Goal: Check status: Check status

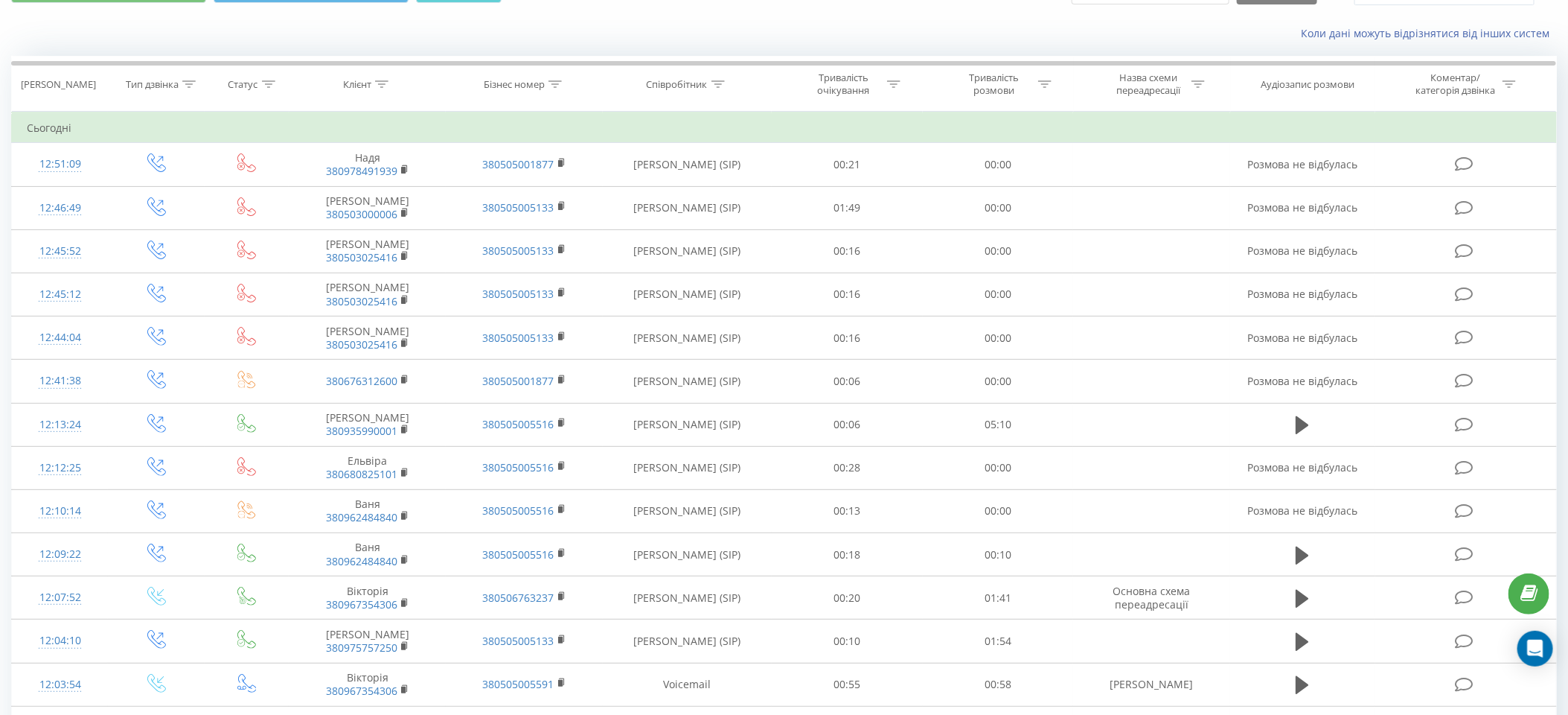
scroll to position [83, 0]
click at [408, 340] on icon at bounding box center [405, 340] width 8 height 10
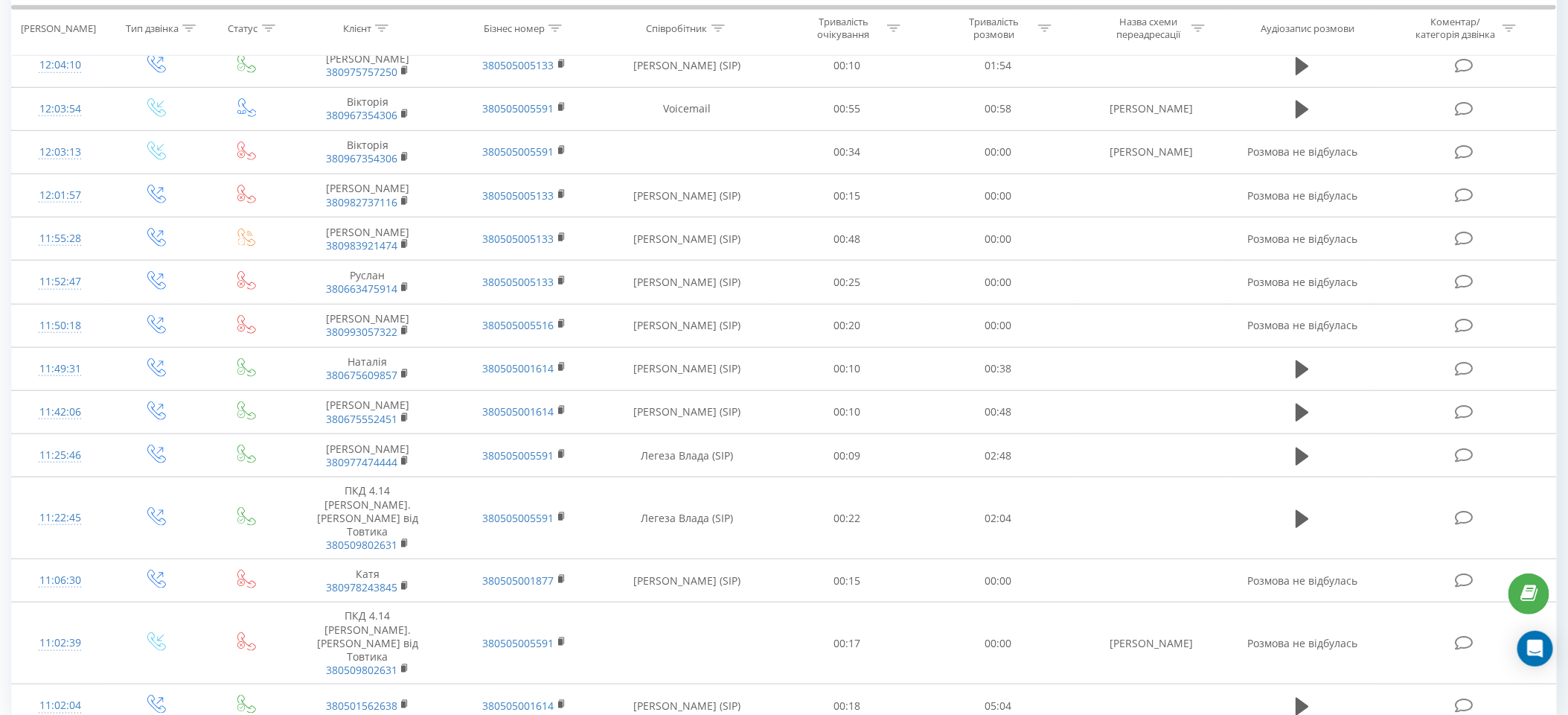
scroll to position [663, 0]
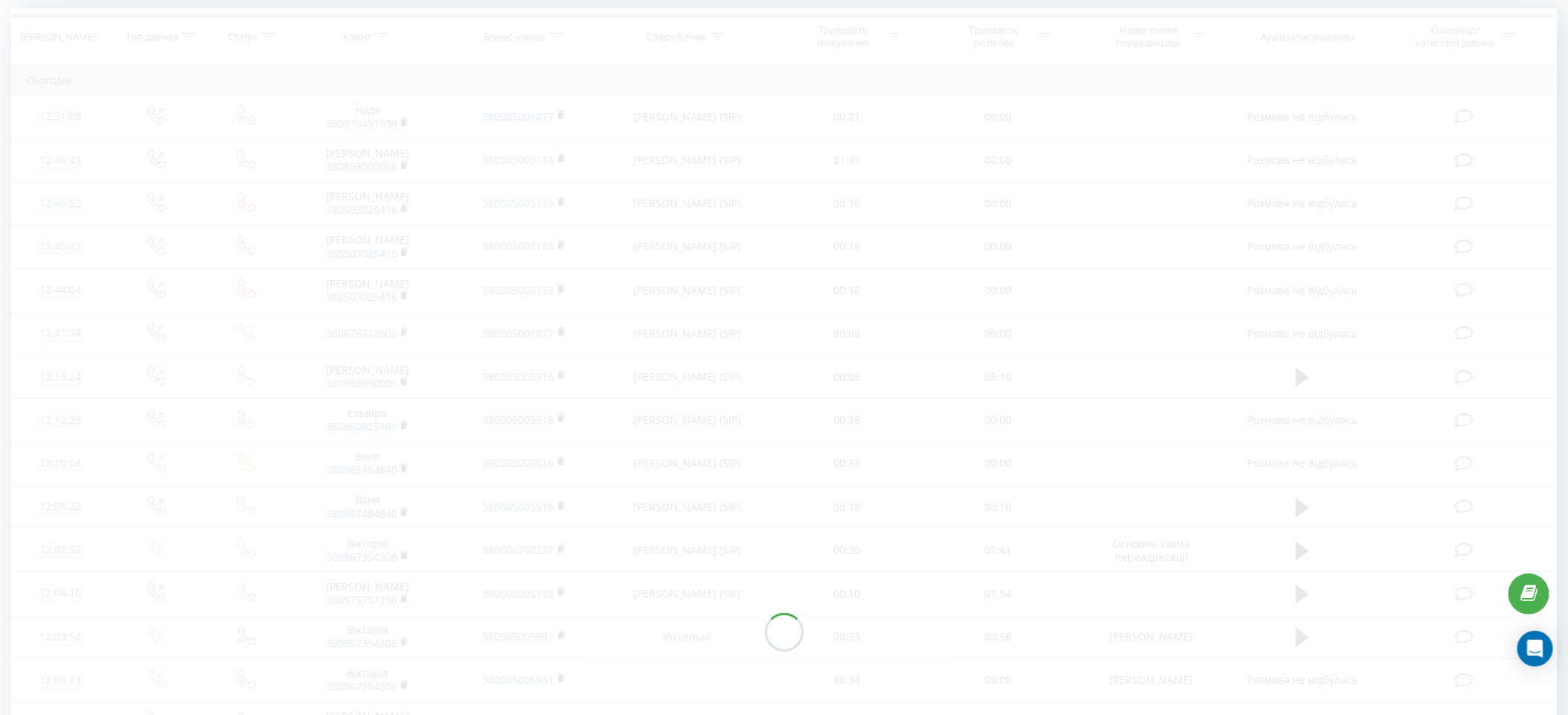
scroll to position [98, 0]
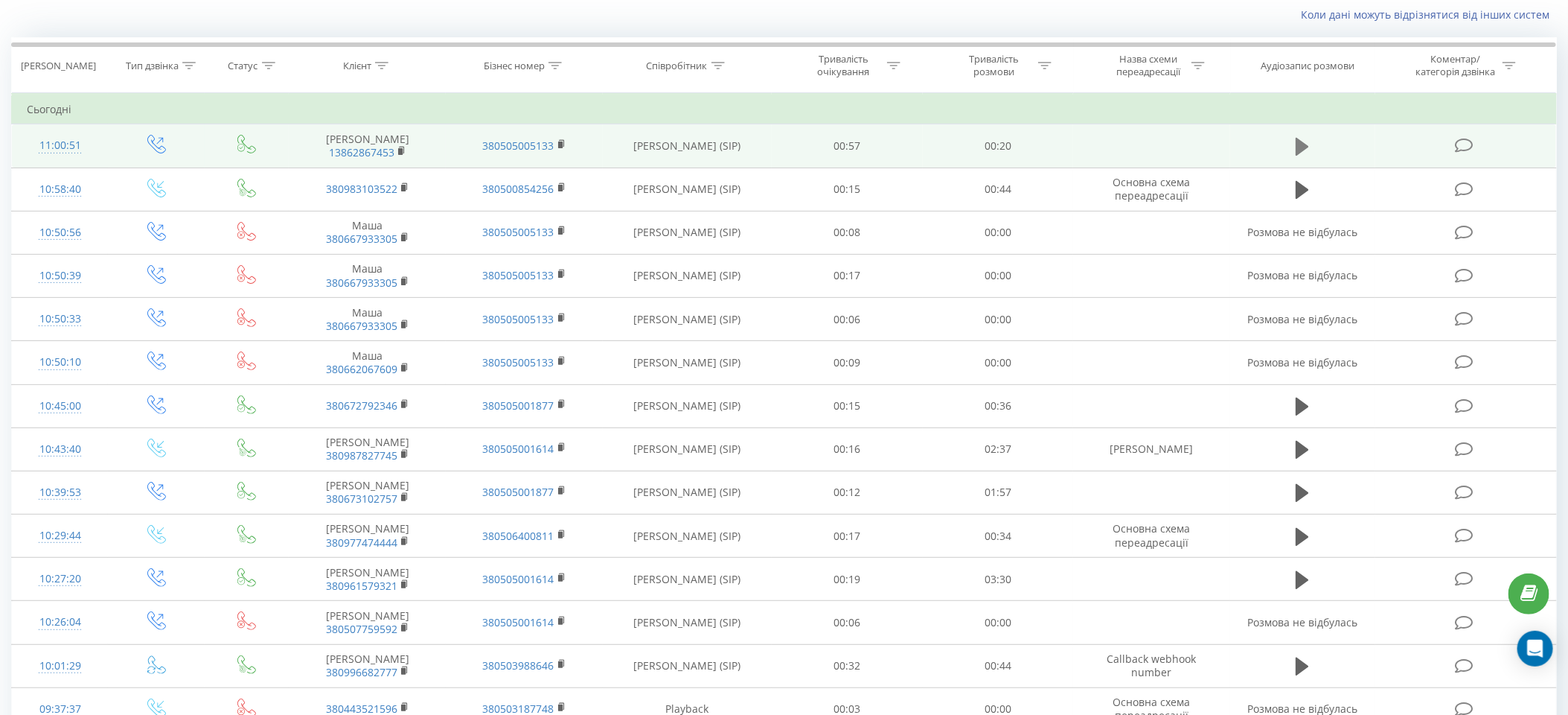
drag, startPoint x: 938, startPoint y: 466, endPoint x: 1293, endPoint y: 143, distance: 480.0
click at [1293, 143] on button at bounding box center [1303, 147] width 23 height 23
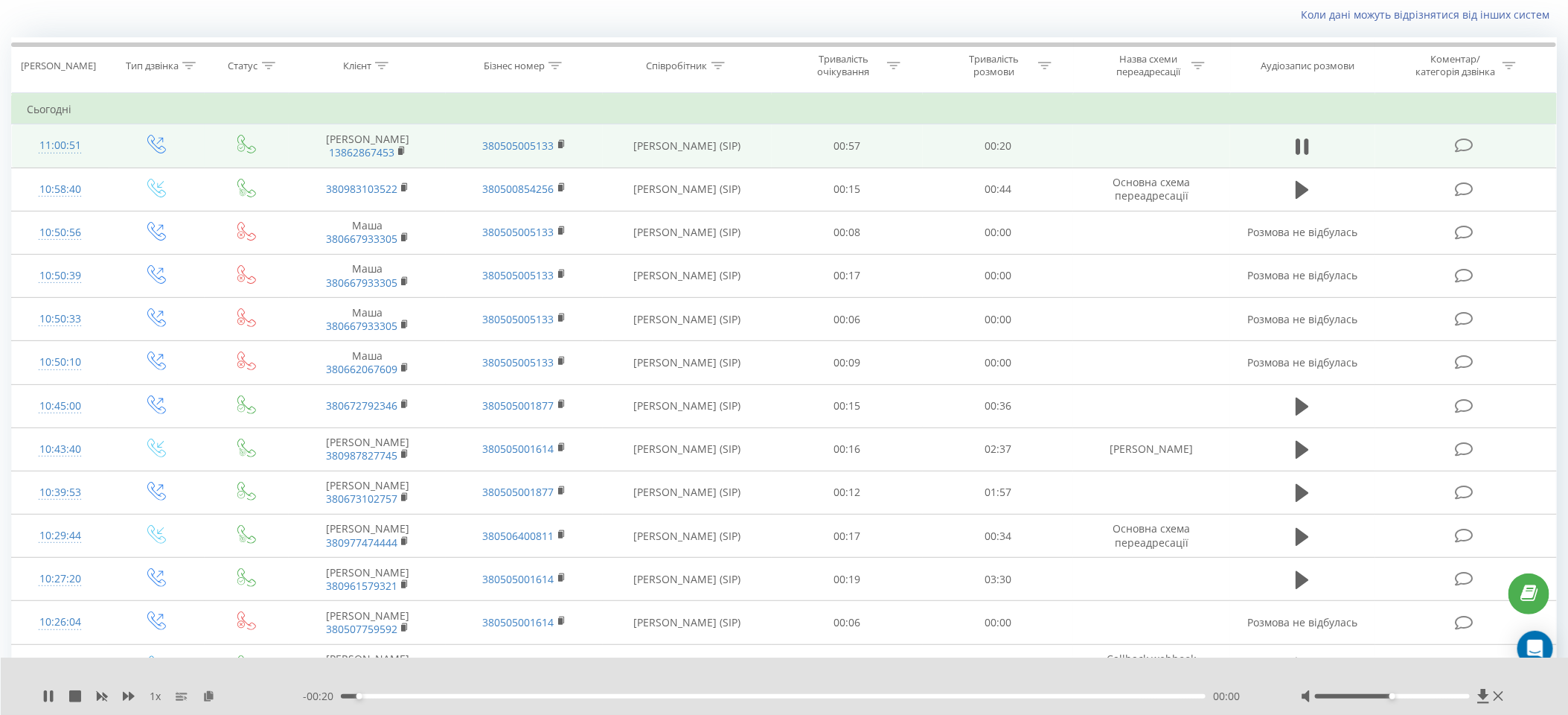
click at [399, 156] on span at bounding box center [402, 152] width 8 height 14
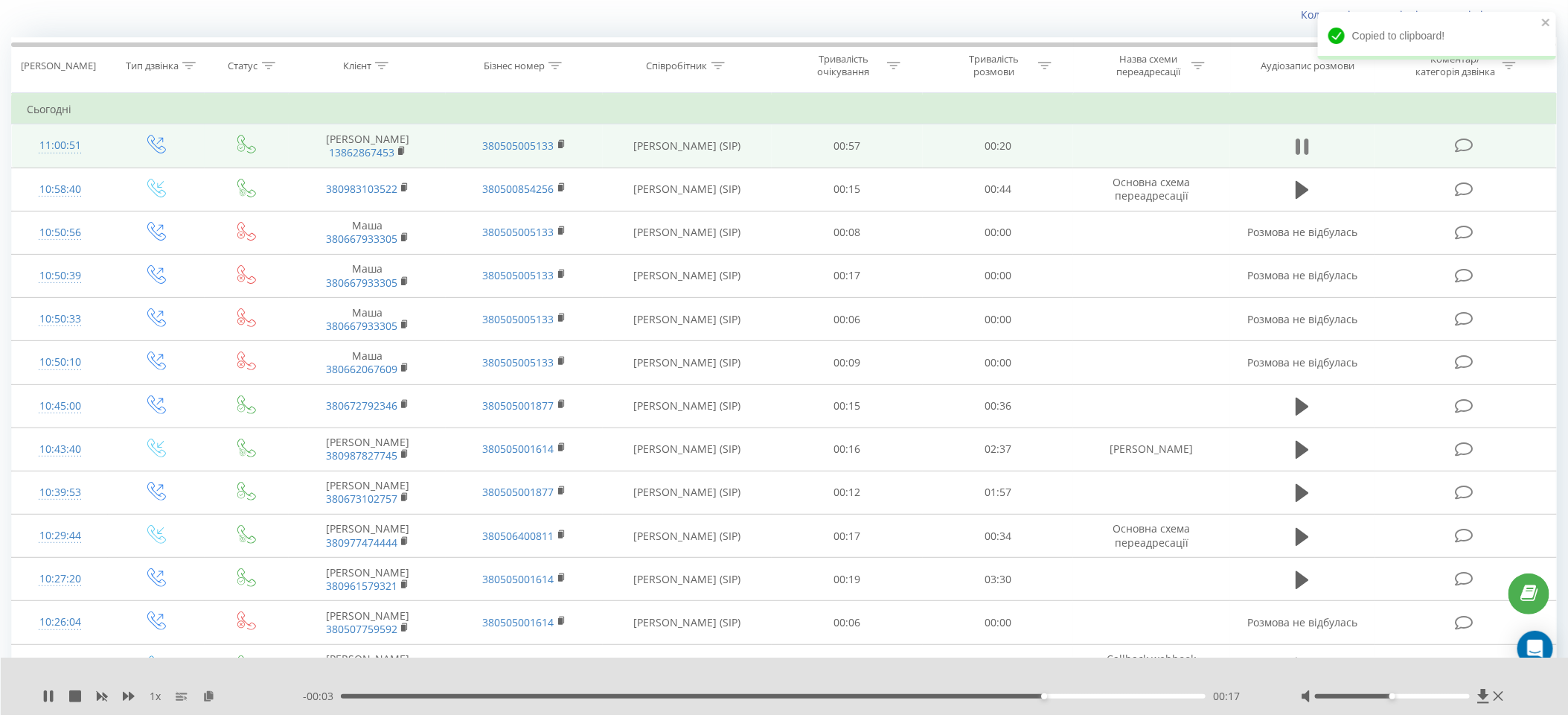
click at [1301, 140] on icon at bounding box center [1299, 146] width 4 height 17
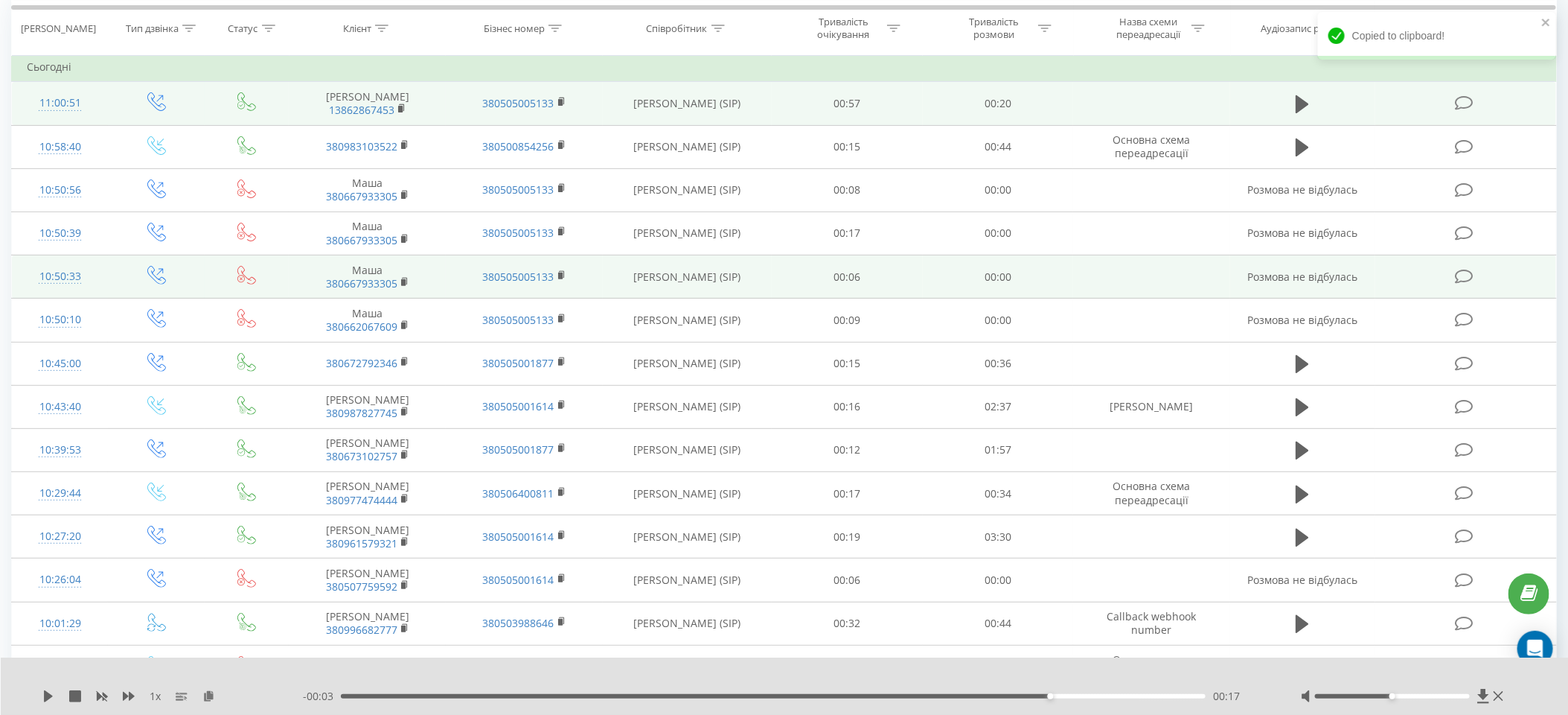
scroll to position [170, 0]
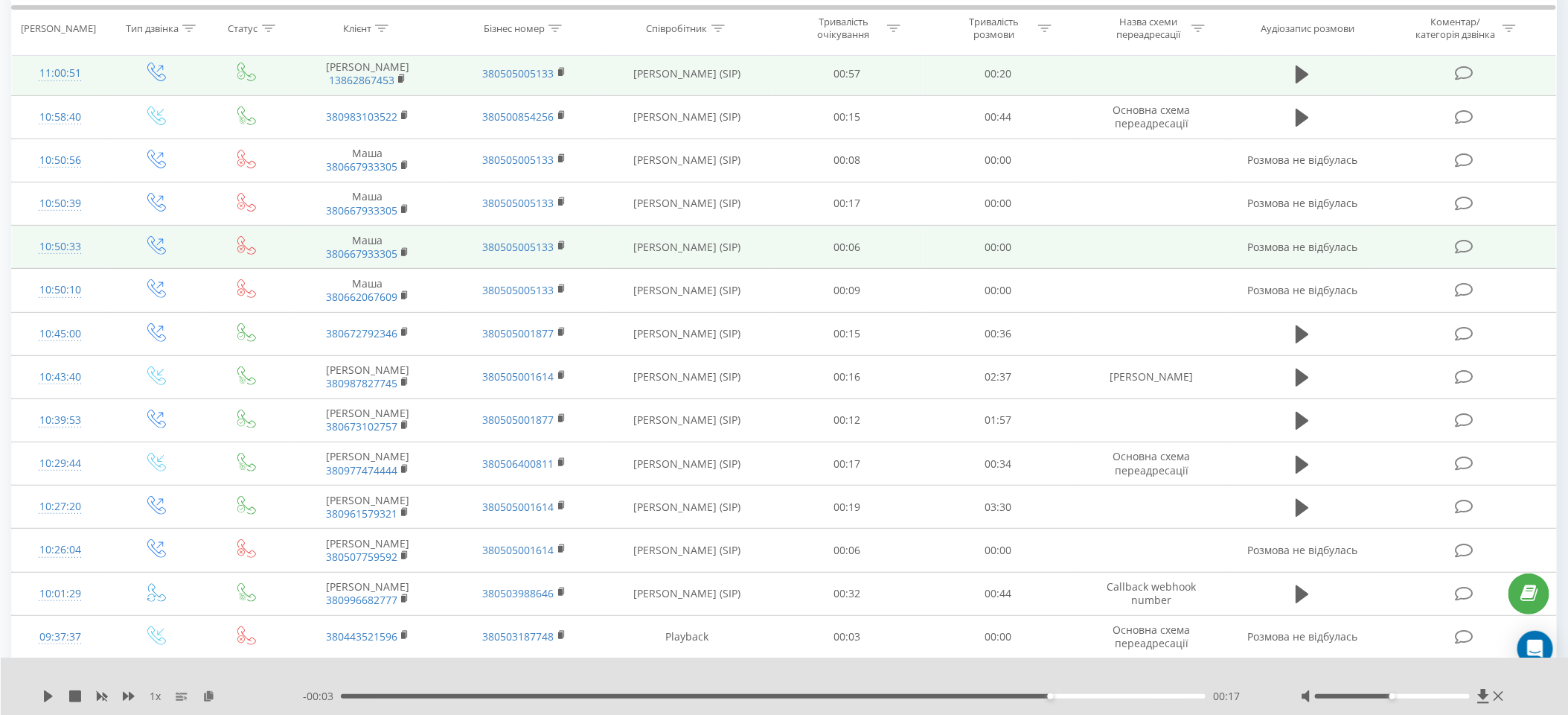
click at [404, 377] on icon at bounding box center [405, 382] width 8 height 10
